Goal: Task Accomplishment & Management: Manage account settings

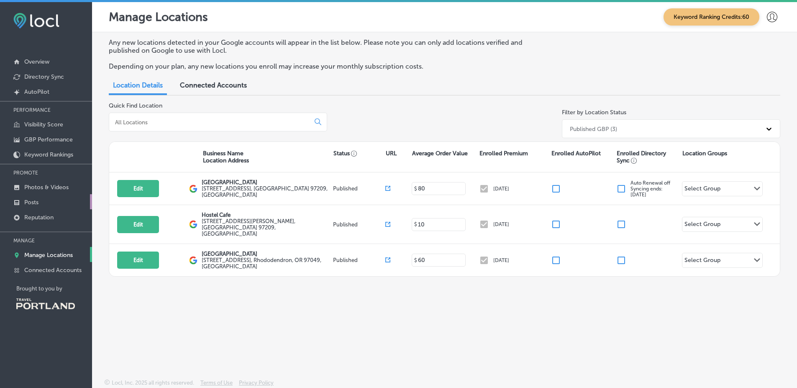
click at [68, 194] on link "Posts" at bounding box center [46, 201] width 92 height 15
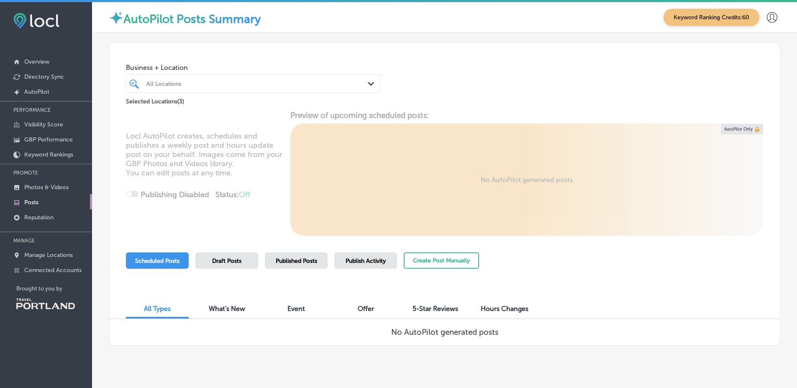
click at [268, 264] on div "Published Posts" at bounding box center [296, 260] width 63 height 16
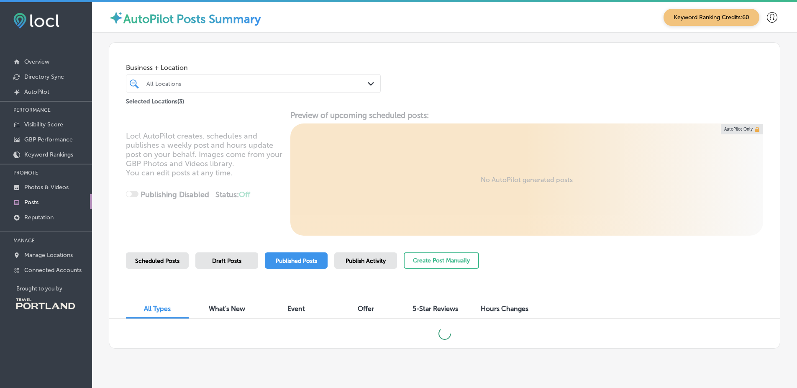
click at [300, 189] on div "Locl AutoPilot creates, schedules and publishes a weekly post and hours update …" at bounding box center [444, 172] width 671 height 125
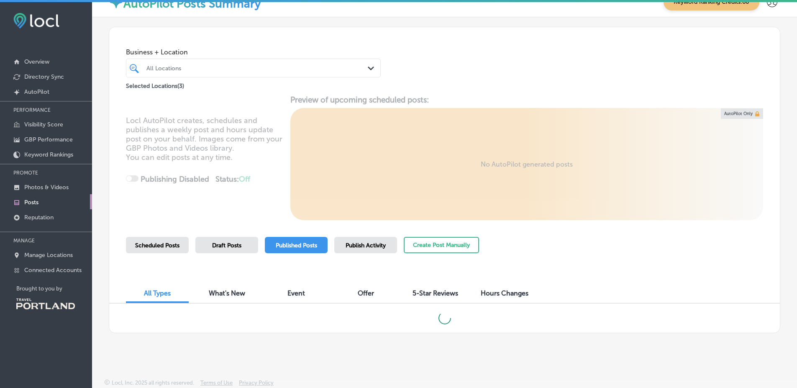
click at [781, 157] on div "Business + Location All Locations Path Created with Sketch. Selected Locations …" at bounding box center [444, 178] width 705 height 322
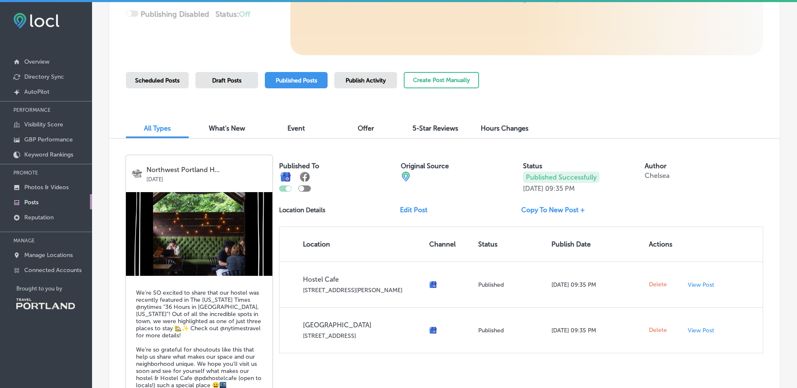
scroll to position [197, 0]
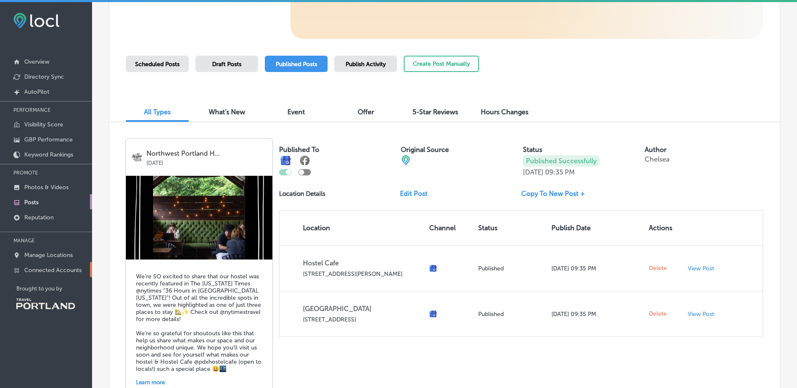
click at [74, 273] on p "Connected Accounts" at bounding box center [52, 270] width 57 height 7
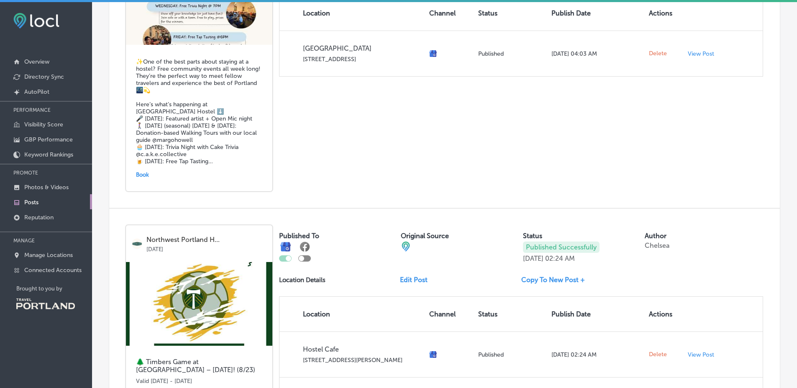
scroll to position [1528, 0]
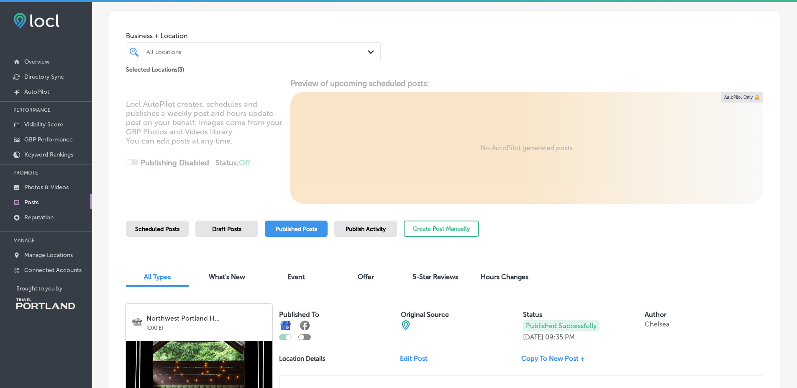
click at [213, 231] on span "Draft Posts" at bounding box center [226, 229] width 29 height 7
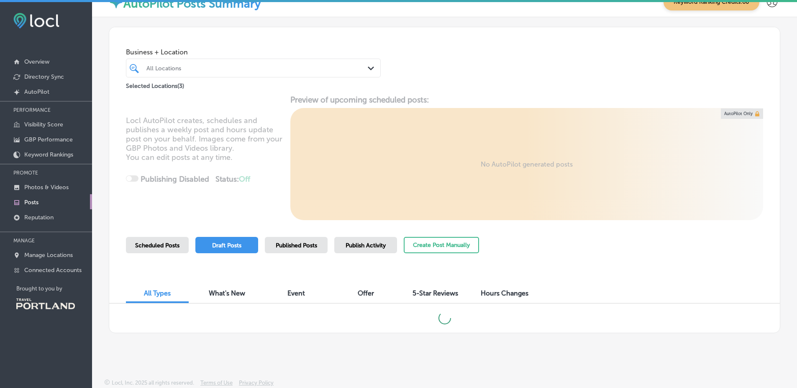
click at [779, 234] on div "Business + Location All Locations Path Created with Sketch. Selected Locations …" at bounding box center [444, 178] width 705 height 322
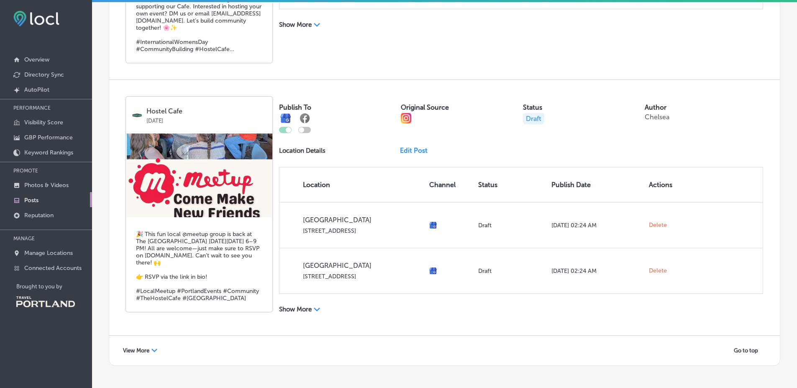
scroll to position [0, 0]
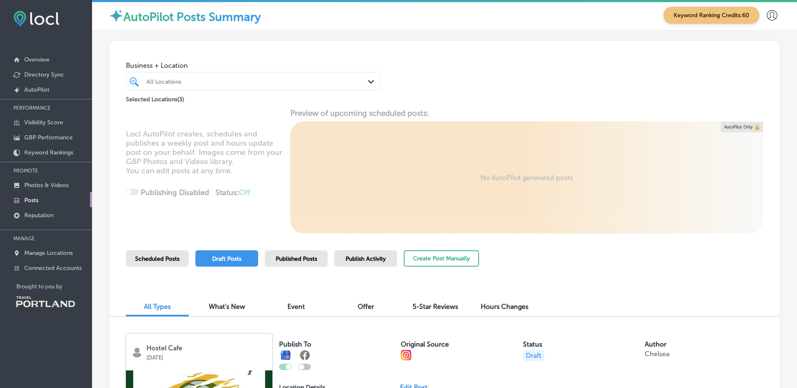
click at [313, 259] on span "Published Posts" at bounding box center [296, 258] width 41 height 7
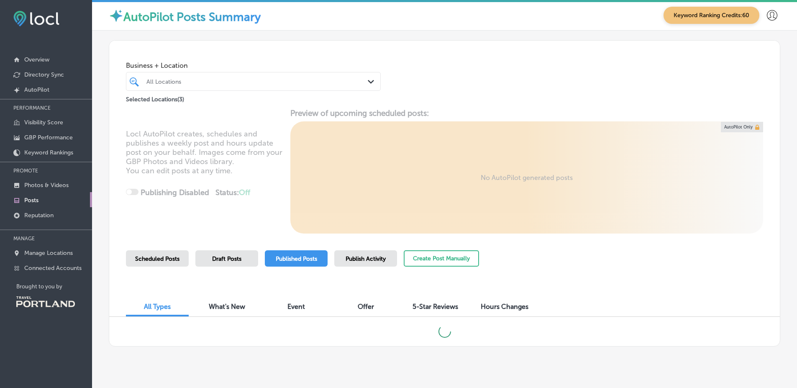
click at [775, 248] on div "Business + Location All Locations Path Created with Sketch. Selected Locations …" at bounding box center [444, 192] width 705 height 322
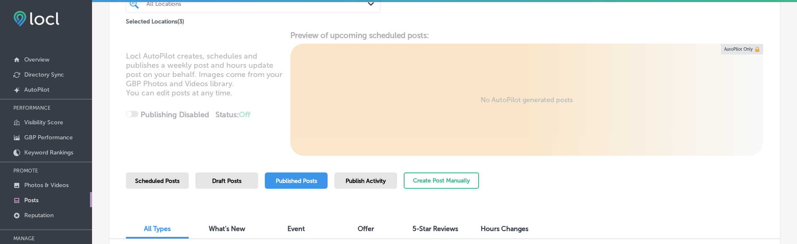
scroll to position [101, 0]
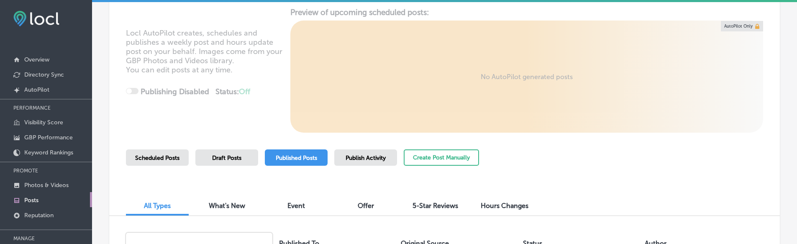
click at [357, 161] on span "Publish Activity" at bounding box center [366, 157] width 40 height 7
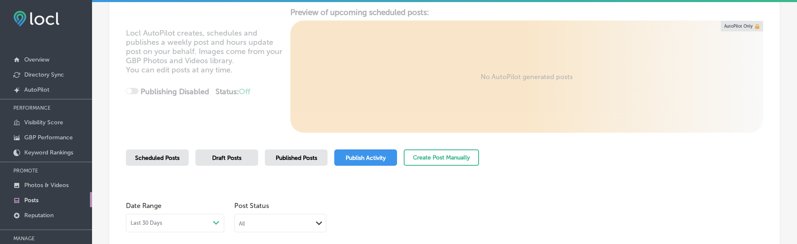
click at [313, 167] on div "Scheduled Posts Draft Posts Published Posts Publish Activity Create Post Manual…" at bounding box center [302, 168] width 353 height 38
click at [282, 157] on span "Published Posts" at bounding box center [296, 157] width 41 height 7
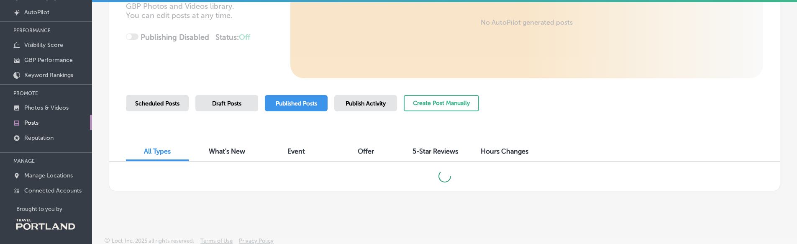
scroll to position [84, 0]
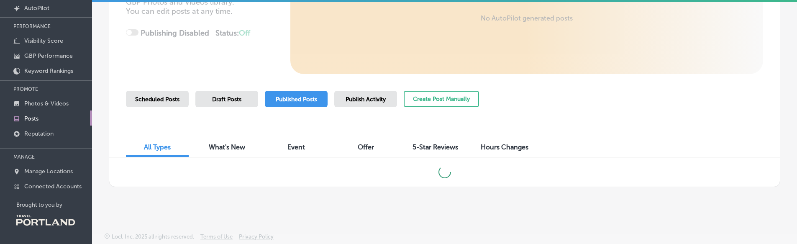
click at [607, 123] on div "Scheduled Posts Draft Posts Published Posts Publish Activity Create Post Manual…" at bounding box center [444, 110] width 637 height 38
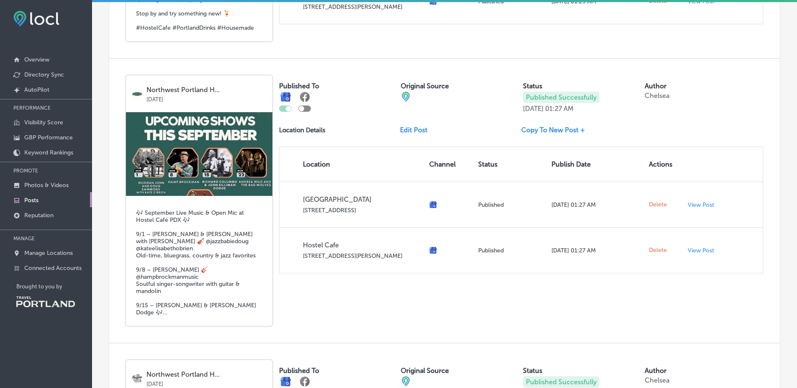
scroll to position [777, 0]
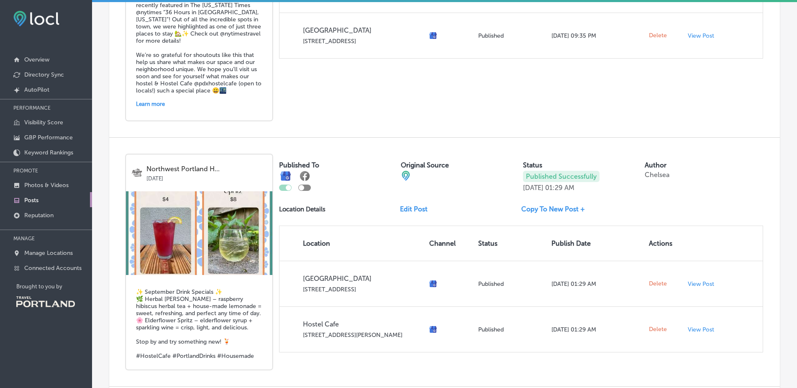
click at [432, 222] on div "Published To Original Source Status Published Successfully [DATE] 01:29 AM Auth…" at bounding box center [521, 253] width 484 height 198
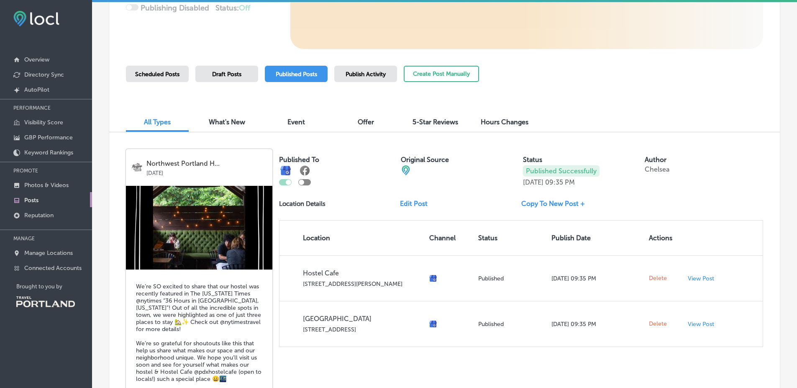
scroll to position [183, 0]
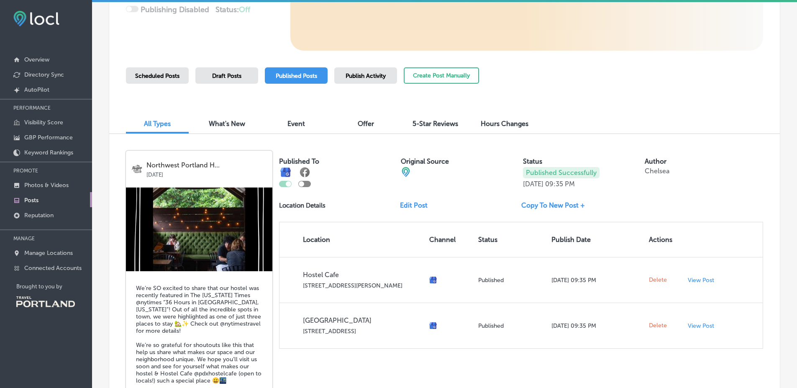
click at [492, 203] on div "Edit Post" at bounding box center [460, 205] width 121 height 8
drag, startPoint x: 537, startPoint y: 182, endPoint x: 565, endPoint y: 182, distance: 28.0
click at [564, 182] on div "[DATE] 09:35 PM" at bounding box center [549, 184] width 52 height 8
drag, startPoint x: 571, startPoint y: 182, endPoint x: 585, endPoint y: 182, distance: 13.4
click at [575, 182] on p "09:35 PM" at bounding box center [560, 184] width 30 height 8
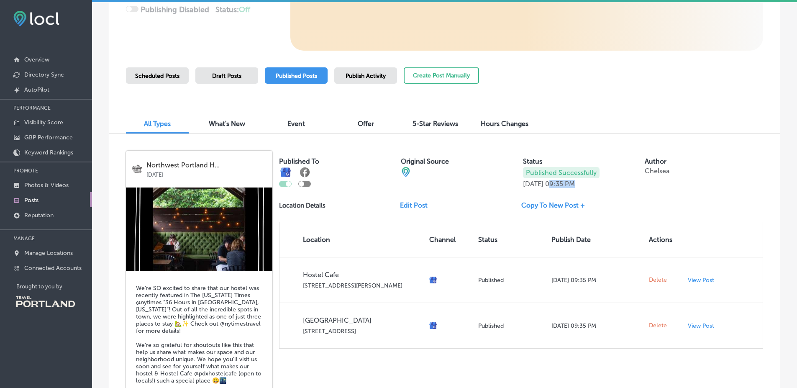
drag, startPoint x: 575, startPoint y: 185, endPoint x: 559, endPoint y: 186, distance: 15.9
click at [561, 186] on div "[DATE] 09:35 PM" at bounding box center [549, 184] width 52 height 8
drag, startPoint x: 530, startPoint y: 188, endPoint x: 524, endPoint y: 188, distance: 5.9
click at [526, 188] on div "Published To Original Source Status Published Successfully [DATE] 09:35 PM Auth…" at bounding box center [521, 250] width 484 height 198
drag, startPoint x: 520, startPoint y: 183, endPoint x: 543, endPoint y: 186, distance: 23.7
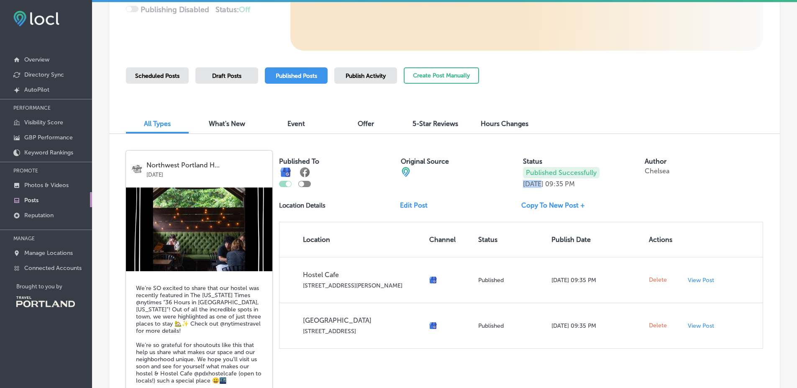
click at [541, 186] on div "Published To Original Source Status Published Successfully [DATE] 09:35 PM Auth…" at bounding box center [521, 169] width 484 height 37
drag, startPoint x: 560, startPoint y: 187, endPoint x: 576, endPoint y: 185, distance: 16.5
click at [572, 185] on div "[DATE] 09:35 PM" at bounding box center [549, 184] width 52 height 8
click at [594, 184] on div "Published Successfully [DATE] 09:35 PM" at bounding box center [582, 177] width 118 height 21
drag, startPoint x: 593, startPoint y: 186, endPoint x: 573, endPoint y: 190, distance: 20.0
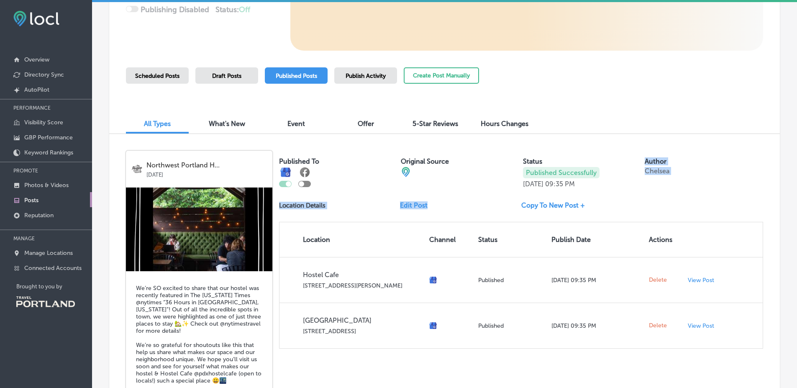
click at [574, 190] on div "Published To Original Source Status Published Successfully [DATE] 09:35 PM Auth…" at bounding box center [521, 250] width 484 height 198
click at [541, 187] on p "[DATE]" at bounding box center [533, 184] width 21 height 8
drag, startPoint x: 523, startPoint y: 185, endPoint x: 541, endPoint y: 184, distance: 17.6
click at [537, 184] on p "[DATE]" at bounding box center [533, 184] width 21 height 8
drag, startPoint x: 554, startPoint y: 183, endPoint x: 567, endPoint y: 183, distance: 13.8
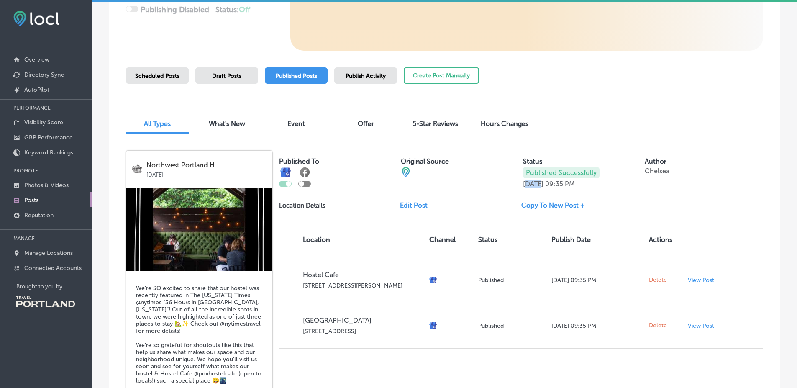
click at [562, 183] on div "[DATE] 09:35 PM" at bounding box center [549, 184] width 52 height 8
click at [575, 184] on p "09:35 PM" at bounding box center [560, 184] width 30 height 8
drag, startPoint x: 583, startPoint y: 184, endPoint x: 564, endPoint y: 186, distance: 18.5
click at [565, 186] on p "09:35 PM" at bounding box center [560, 184] width 30 height 8
drag, startPoint x: 552, startPoint y: 187, endPoint x: 544, endPoint y: 187, distance: 7.5
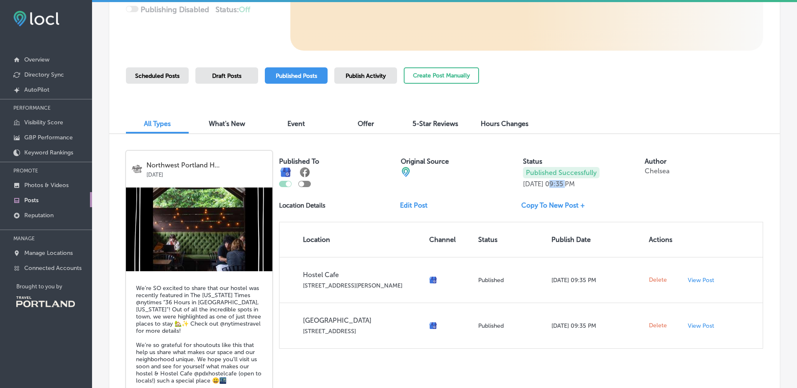
click at [544, 187] on p "[DATE]" at bounding box center [533, 184] width 21 height 8
drag, startPoint x: 526, startPoint y: 185, endPoint x: 549, endPoint y: 184, distance: 23.9
click at [544, 184] on p "[DATE]" at bounding box center [533, 184] width 21 height 8
drag, startPoint x: 567, startPoint y: 184, endPoint x: 572, endPoint y: 184, distance: 4.6
click at [570, 184] on div "[DATE] 09:35 PM" at bounding box center [549, 184] width 52 height 8
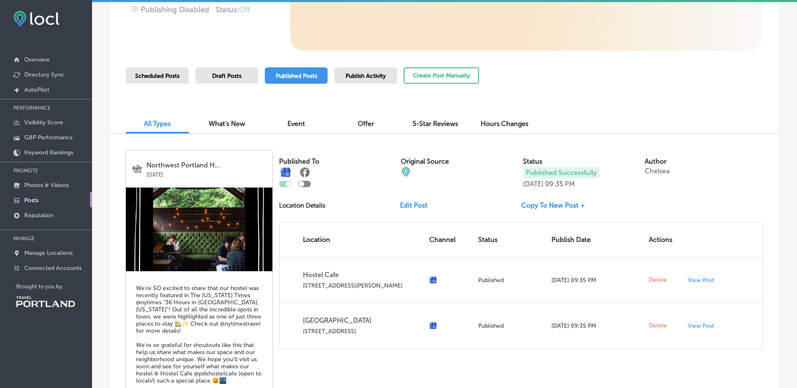
click at [575, 184] on p "09:35 PM" at bounding box center [560, 184] width 30 height 8
drag, startPoint x: 582, startPoint y: 184, endPoint x: 560, endPoint y: 183, distance: 22.2
click at [565, 183] on p "09:35 PM" at bounding box center [560, 184] width 30 height 8
drag, startPoint x: 552, startPoint y: 184, endPoint x: 542, endPoint y: 185, distance: 9.4
click at [544, 185] on p "[DATE]" at bounding box center [533, 184] width 21 height 8
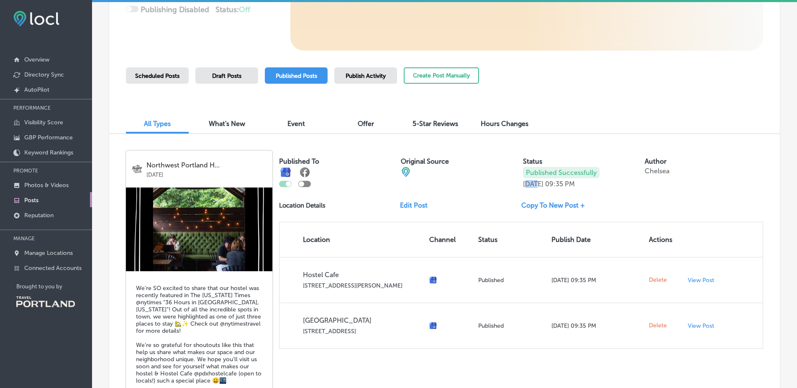
drag, startPoint x: 524, startPoint y: 184, endPoint x: 539, endPoint y: 184, distance: 15.5
click at [539, 184] on p "[DATE]" at bounding box center [533, 184] width 21 height 8
drag, startPoint x: 588, startPoint y: 185, endPoint x: 566, endPoint y: 184, distance: 21.8
click at [570, 184] on p "09:35 PM" at bounding box center [560, 184] width 30 height 8
click at [528, 186] on p "[DATE]" at bounding box center [533, 184] width 21 height 8
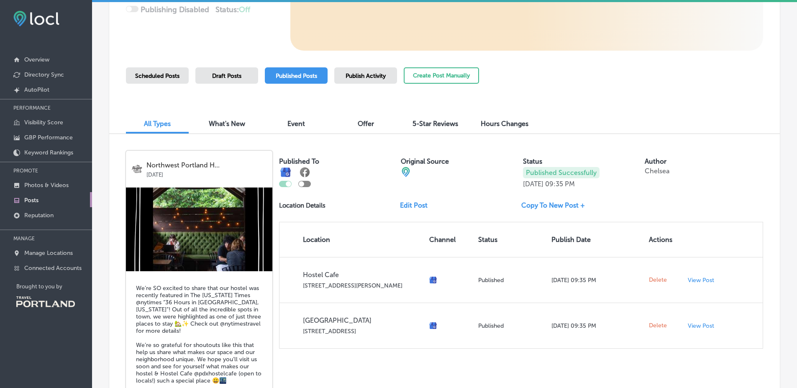
drag, startPoint x: 548, startPoint y: 184, endPoint x: 559, endPoint y: 185, distance: 11.3
click at [544, 184] on p "[DATE]" at bounding box center [533, 184] width 21 height 8
drag, startPoint x: 572, startPoint y: 185, endPoint x: 577, endPoint y: 185, distance: 5.0
click at [572, 185] on p "09:35 PM" at bounding box center [560, 184] width 30 height 8
click at [542, 187] on p "[DATE]" at bounding box center [533, 184] width 21 height 8
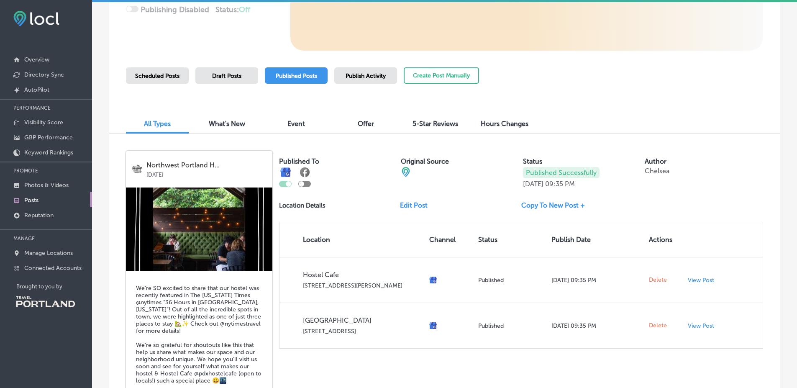
click at [526, 188] on div "Published To Original Source Status Published Successfully [DATE] 09:35 PM Auth…" at bounding box center [521, 250] width 484 height 198
drag, startPoint x: 523, startPoint y: 187, endPoint x: 531, endPoint y: 187, distance: 7.1
click at [524, 187] on p "[DATE]" at bounding box center [533, 184] width 21 height 8
drag, startPoint x: 560, startPoint y: 187, endPoint x: 568, endPoint y: 187, distance: 8.0
click at [566, 187] on div "[DATE] 09:35 PM" at bounding box center [549, 184] width 52 height 8
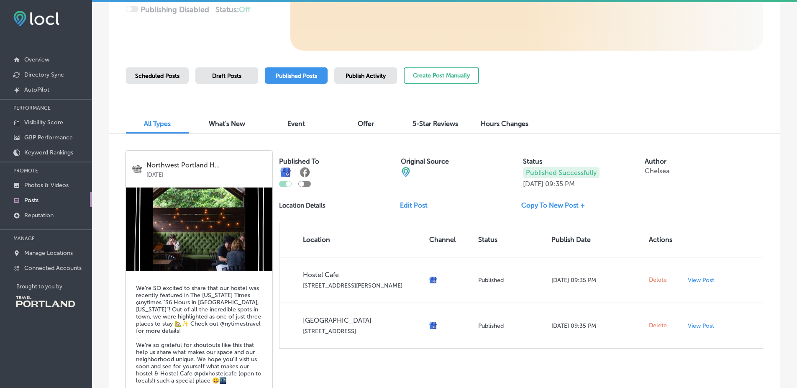
click at [575, 187] on p "09:35 PM" at bounding box center [560, 184] width 30 height 8
click at [563, 187] on p "09:35 PM" at bounding box center [560, 184] width 30 height 8
drag, startPoint x: 537, startPoint y: 188, endPoint x: 529, endPoint y: 189, distance: 8.0
click at [529, 189] on div "Published To Original Source Status Published Successfully [DATE] 09:35 PM Auth…" at bounding box center [521, 250] width 484 height 198
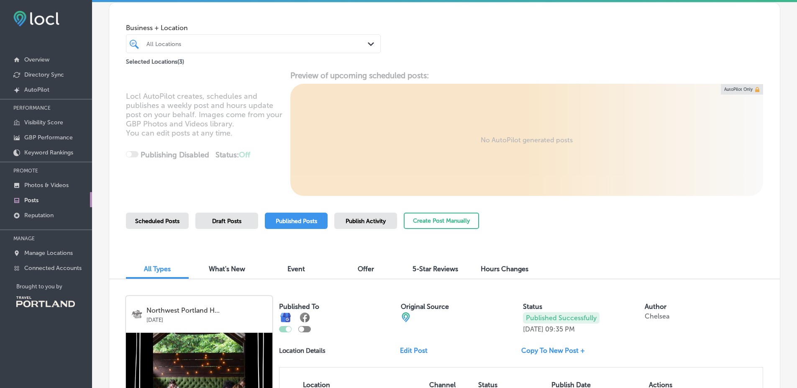
scroll to position [0, 0]
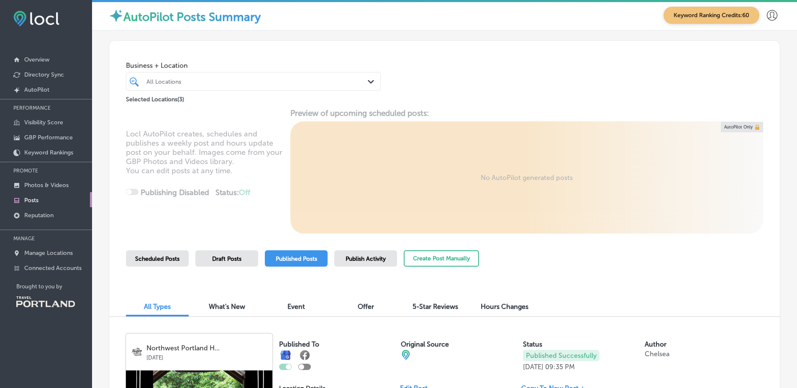
click at [582, 125] on div "Locl AutoPilot creates, schedules and publishes a weekly post and hours update …" at bounding box center [444, 170] width 671 height 125
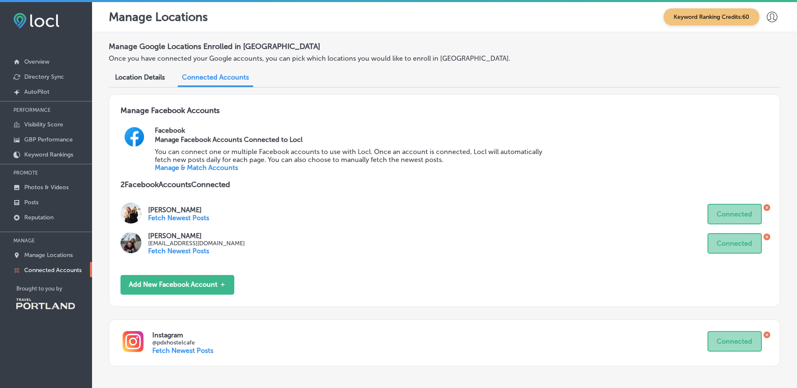
click at [184, 344] on p "@pdxhostelcafe" at bounding box center [429, 342] width 555 height 7
copy p "pdxhostelcafe"
click at [451, 58] on p "Once you have connected your Google accounts, you can pick which locations you …" at bounding box center [327, 58] width 436 height 8
